Goal: Register for event/course

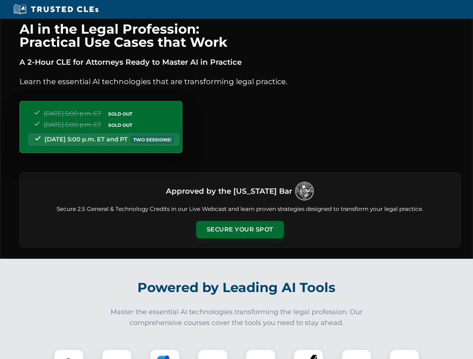
click at [240, 230] on button "Secure Your Spot" at bounding box center [240, 229] width 88 height 17
click at [69, 355] on img at bounding box center [69, 365] width 22 height 22
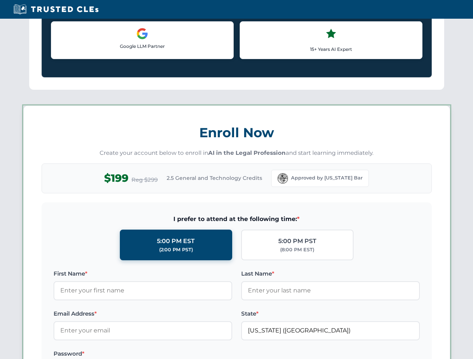
click at [165, 355] on label "Password *" at bounding box center [143, 354] width 179 height 9
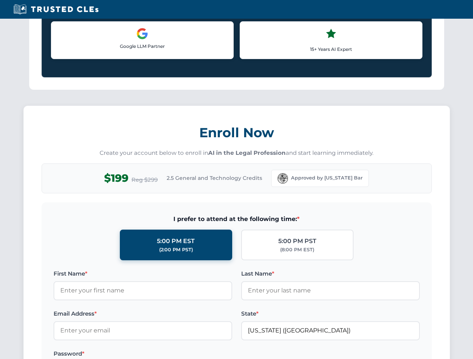
scroll to position [735, 0]
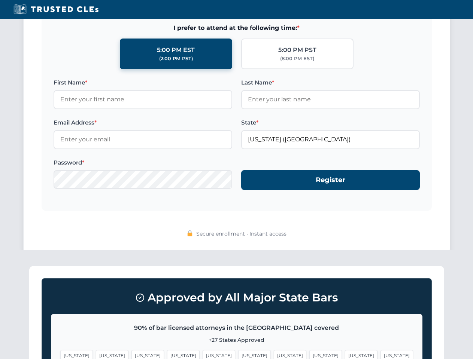
click at [274, 355] on span "[US_STATE]" at bounding box center [290, 355] width 33 height 11
click at [345, 355] on span "[US_STATE]" at bounding box center [361, 355] width 33 height 11
